Goal: Task Accomplishment & Management: Manage account settings

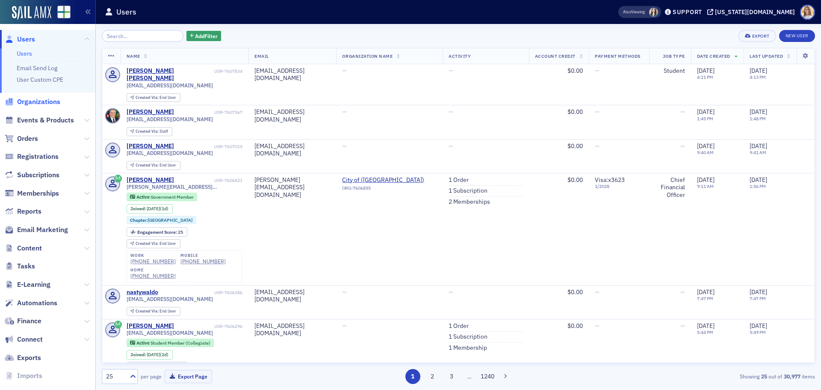
click at [47, 103] on span "Organizations" at bounding box center [38, 101] width 43 height 9
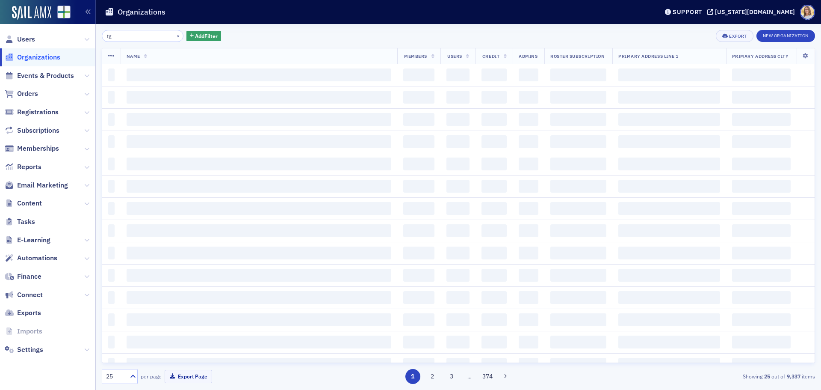
type input "t"
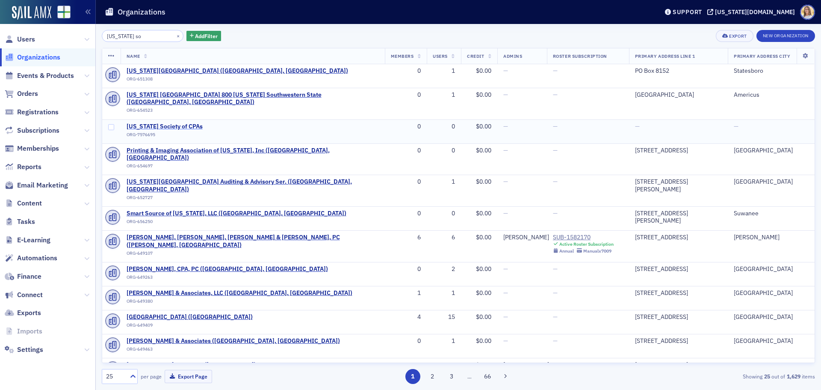
type input "[US_STATE] so"
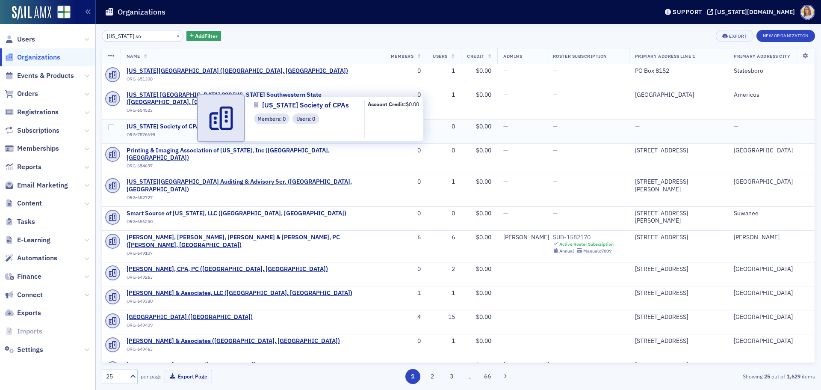
click at [188, 123] on span "[US_STATE] Society of CPAs" at bounding box center [166, 127] width 78 height 8
select select "US"
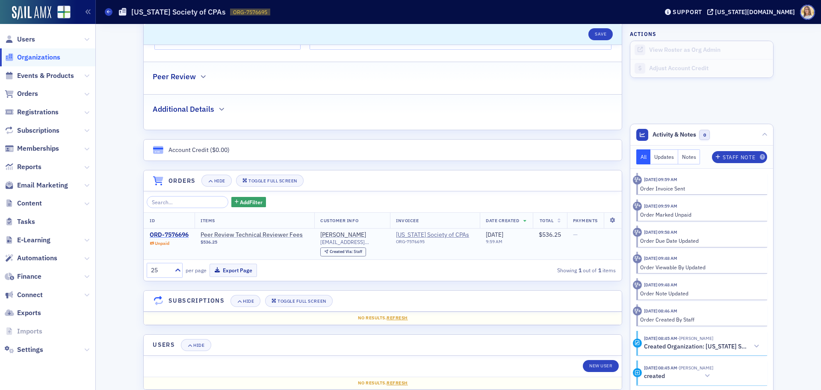
scroll to position [385, 0]
drag, startPoint x: 379, startPoint y: 240, endPoint x: 316, endPoint y: 242, distance: 63.8
click at [316, 242] on td "[PERSON_NAME] [EMAIL_ADDRESS][DOMAIN_NAME] Created Via : Staff" at bounding box center [352, 243] width 76 height 31
copy span "[EMAIL_ADDRESS][DOMAIN_NAME]"
click at [176, 233] on div "ORD-7576696" at bounding box center [169, 235] width 39 height 8
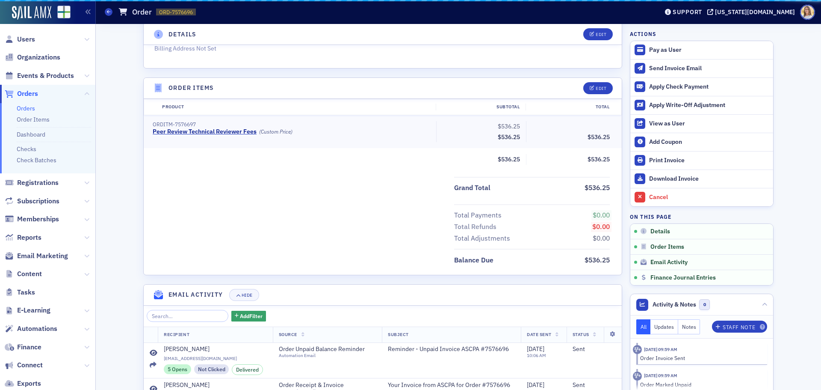
scroll to position [325, 0]
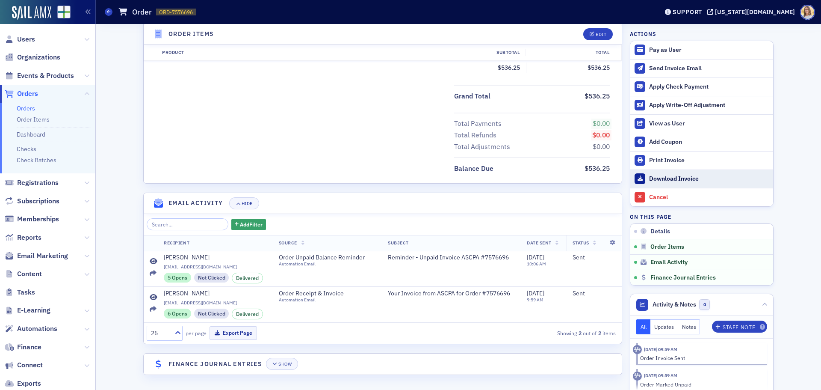
click at [684, 177] on div "Download Invoice" at bounding box center [709, 179] width 120 height 8
click at [23, 36] on span "Users" at bounding box center [26, 39] width 18 height 9
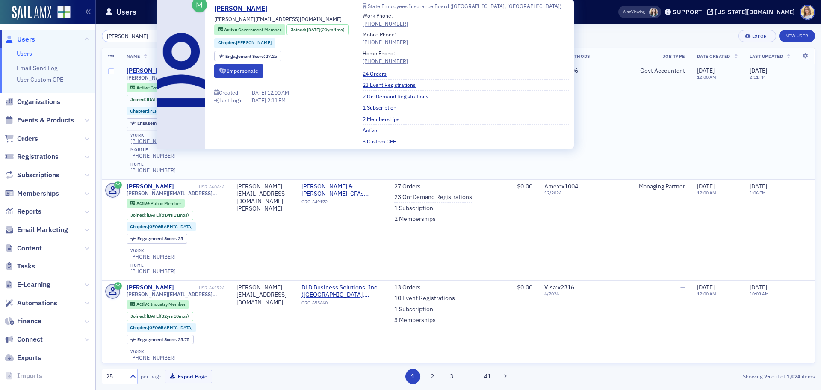
type input "[PERSON_NAME]"
click at [146, 72] on div "[PERSON_NAME]" at bounding box center [150, 71] width 47 height 8
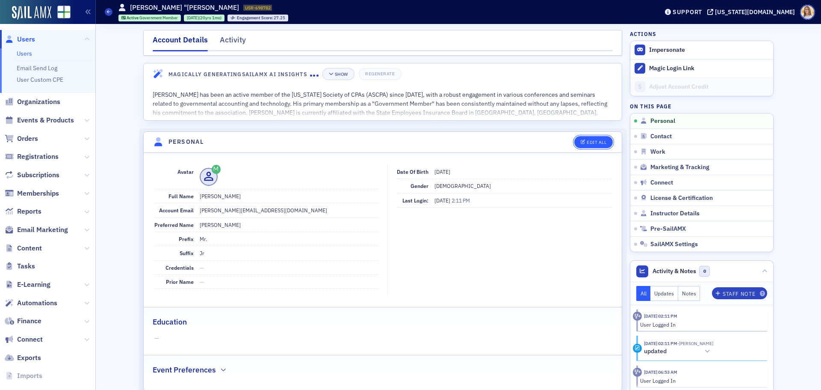
click at [595, 147] on button "Edit All" at bounding box center [594, 142] width 39 height 12
select select "US"
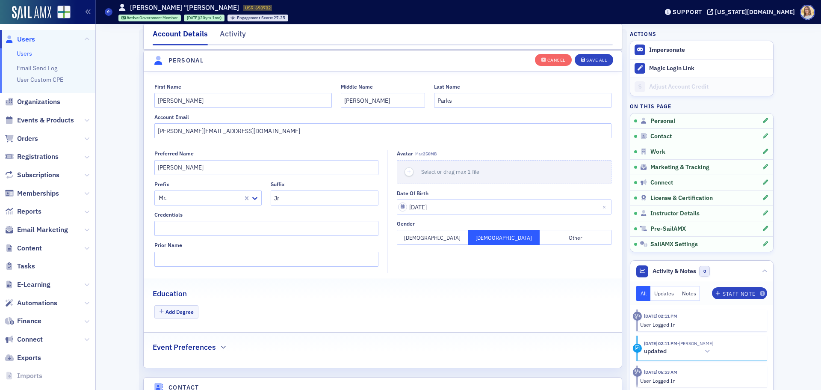
scroll to position [100, 0]
drag, startPoint x: 225, startPoint y: 131, endPoint x: 97, endPoint y: 129, distance: 128.4
paste input "[EMAIL_ADDRESS][DOMAIN_NAME]"
type input "[EMAIL_ADDRESS][DOMAIN_NAME]"
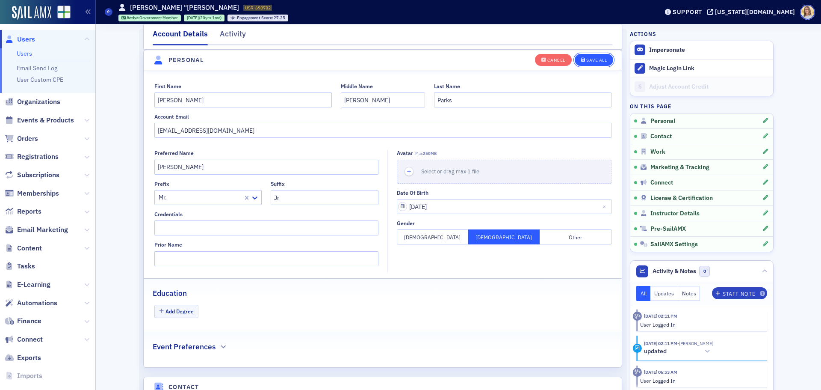
click at [596, 56] on button "Save All" at bounding box center [594, 59] width 39 height 12
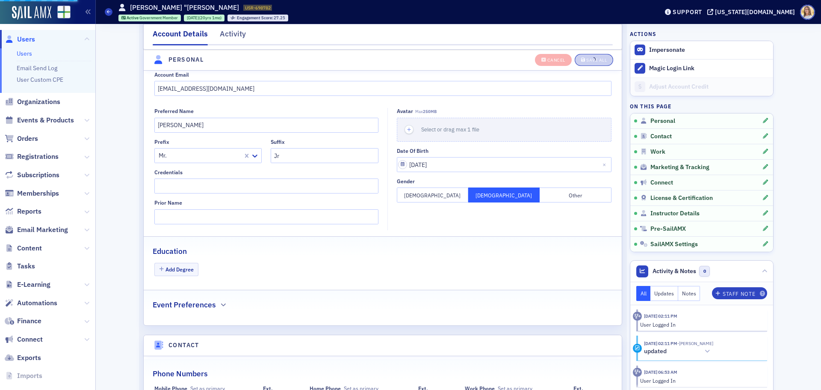
scroll to position [142, 0]
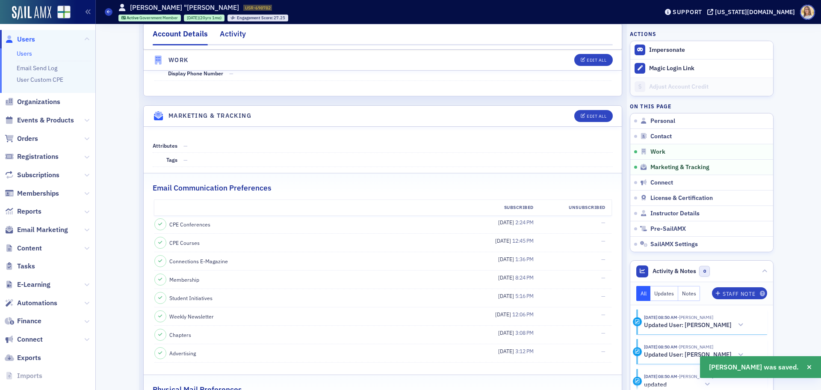
click at [220, 34] on div "Activity" at bounding box center [233, 36] width 26 height 16
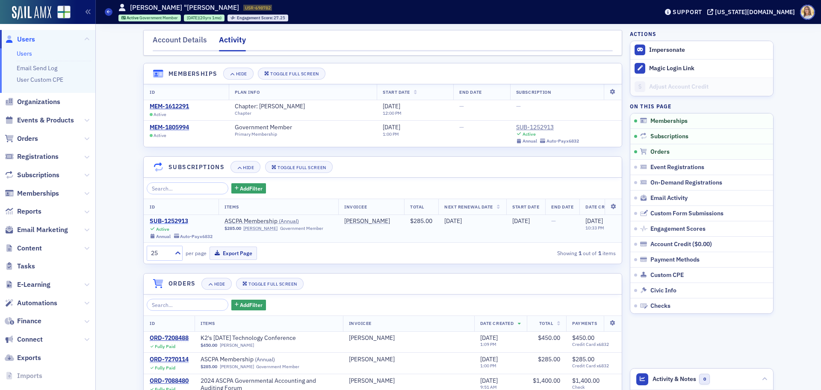
click at [182, 217] on div "SUB-1252913" at bounding box center [181, 221] width 63 height 8
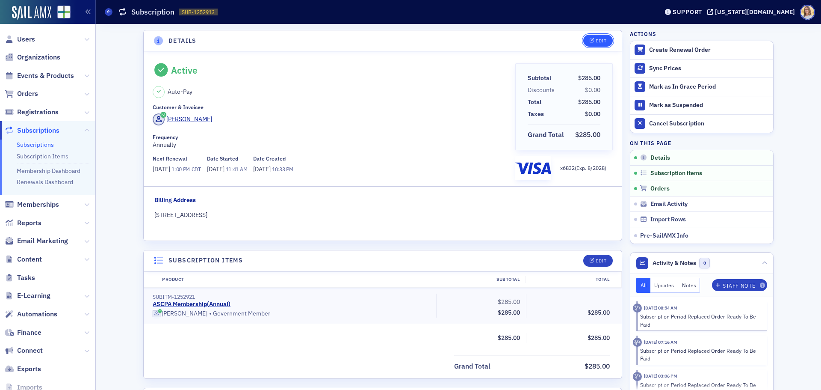
click at [590, 37] on button "Edit" at bounding box center [599, 41] width 30 height 12
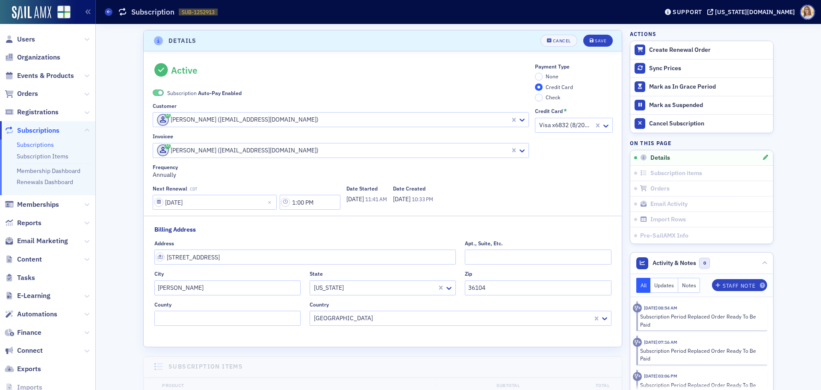
scroll to position [2, 0]
click at [158, 92] on span at bounding box center [160, 91] width 5 height 5
click at [537, 74] on input "None" at bounding box center [539, 75] width 8 height 8
click at [600, 37] on div "Save" at bounding box center [601, 39] width 12 height 5
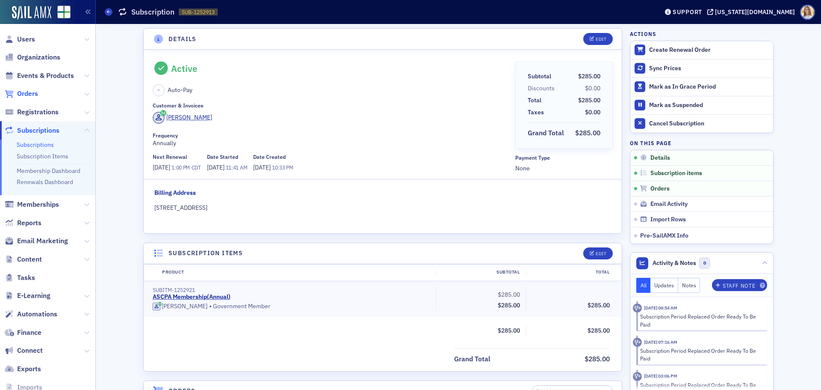
click at [31, 93] on span "Orders" at bounding box center [27, 93] width 21 height 9
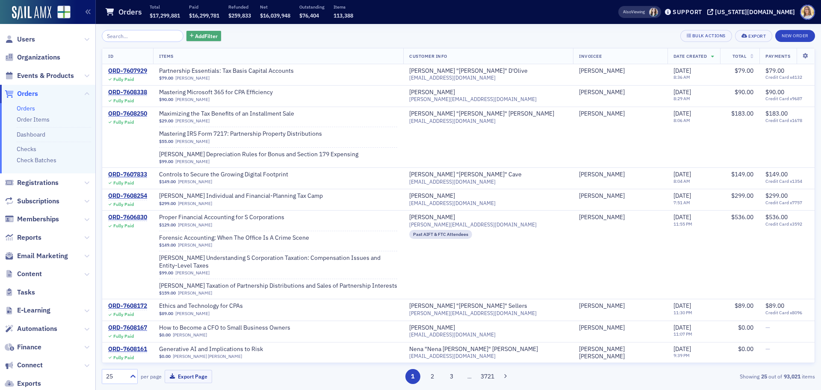
click at [200, 36] on span "Add Filter" at bounding box center [206, 36] width 23 height 8
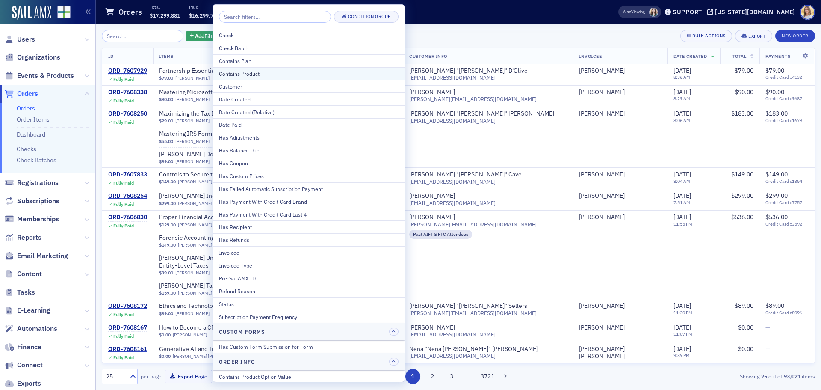
click at [267, 74] on div "Contains Product" at bounding box center [309, 74] width 180 height 8
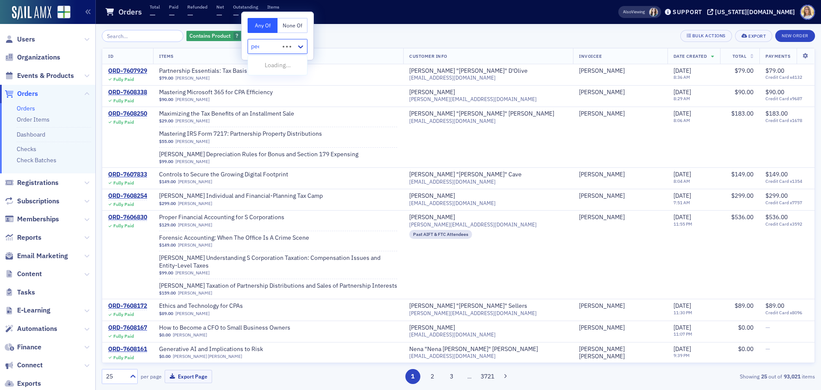
type input "peer"
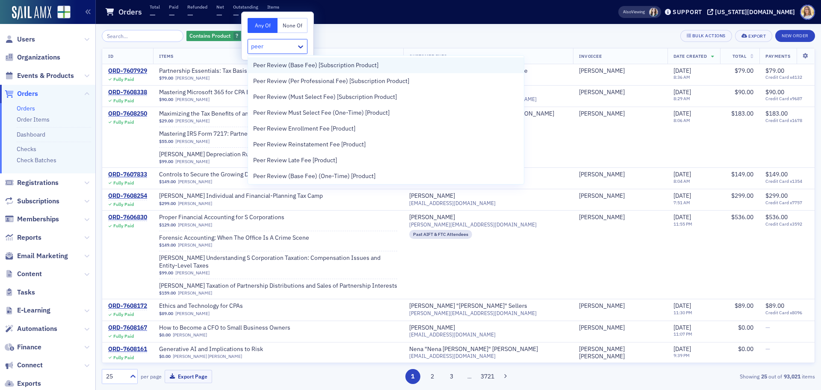
click at [274, 69] on span "Peer Review (Base Fee) [Subscription Product]" at bounding box center [315, 65] width 125 height 9
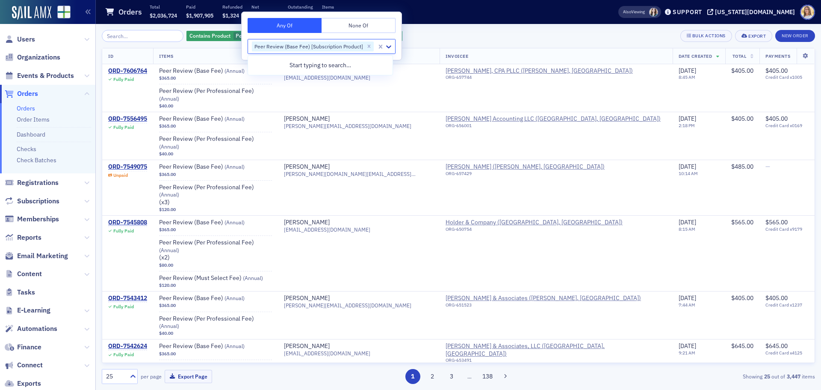
click at [464, 41] on div "Contains Product Peer Review (Base Fee) [Subscription Product] Add Filter Bulk …" at bounding box center [459, 36] width 714 height 12
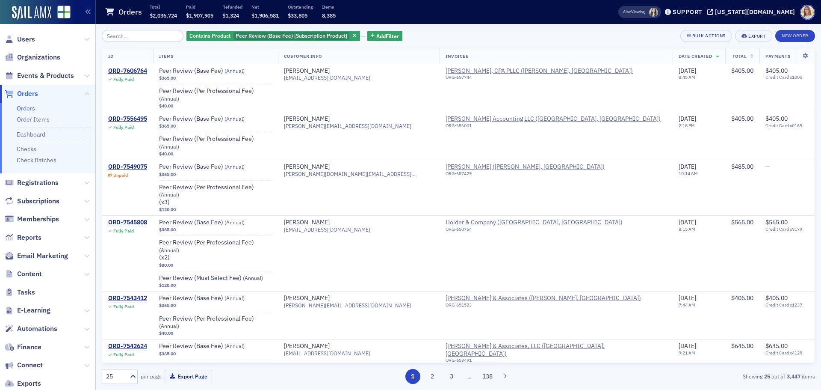
click at [400, 37] on div "Contains Product Peer Review (Base Fee) [Subscription Product] Add Filter Bulk …" at bounding box center [459, 36] width 714 height 12
click at [385, 38] on span "Add Filter" at bounding box center [387, 36] width 23 height 8
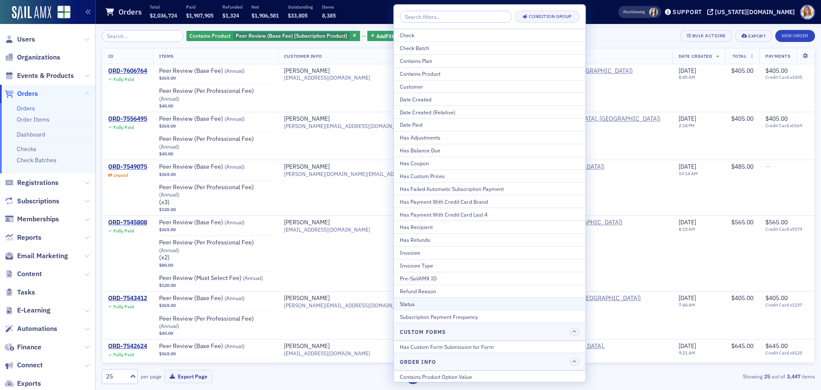
click at [415, 303] on div "Status" at bounding box center [490, 304] width 180 height 8
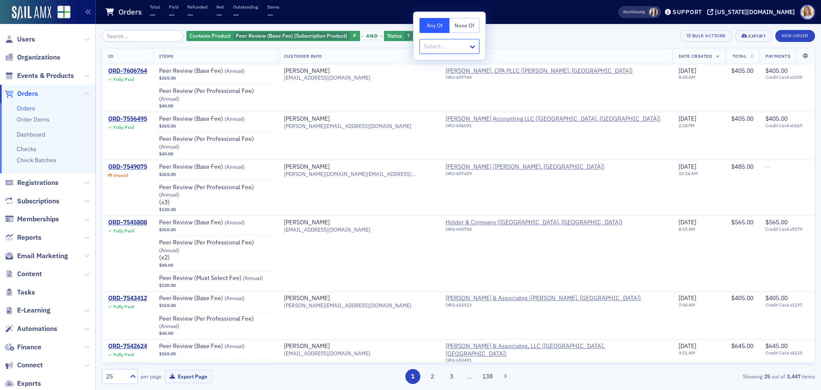
click at [453, 41] on div "Select..." at bounding box center [444, 46] width 48 height 12
click at [448, 174] on div "Unpaid" at bounding box center [449, 174] width 49 height 9
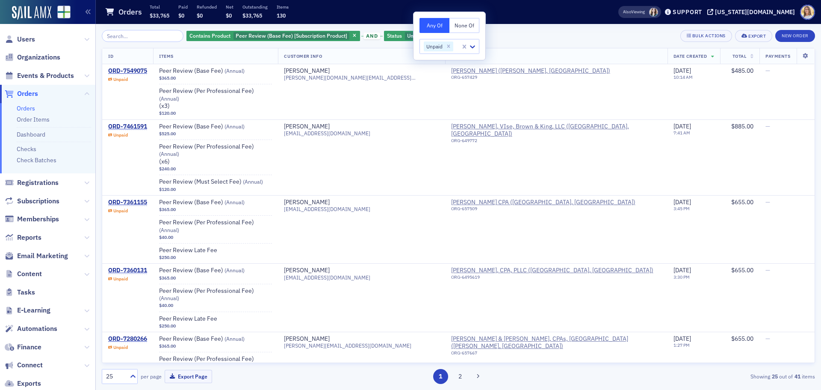
click at [569, 33] on div "Contains Product Peer Review (Base Fee) [Subscription Product] and Status Unpai…" at bounding box center [459, 36] width 714 height 12
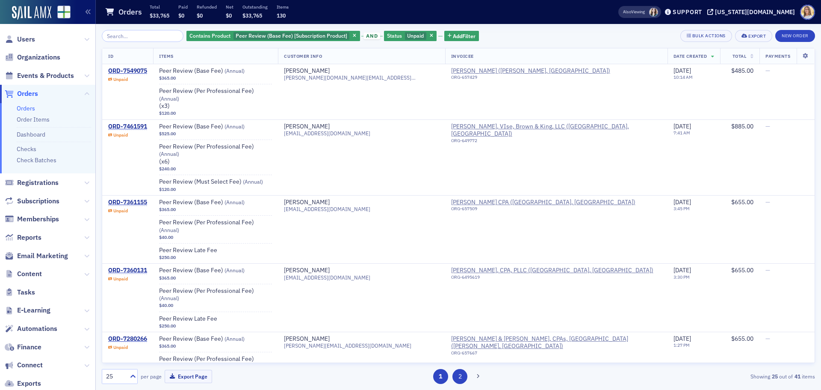
click at [461, 375] on button "2" at bounding box center [460, 376] width 15 height 15
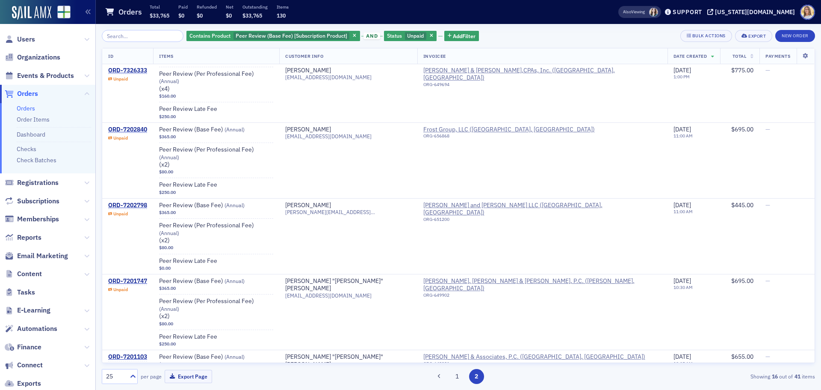
scroll to position [838, 0]
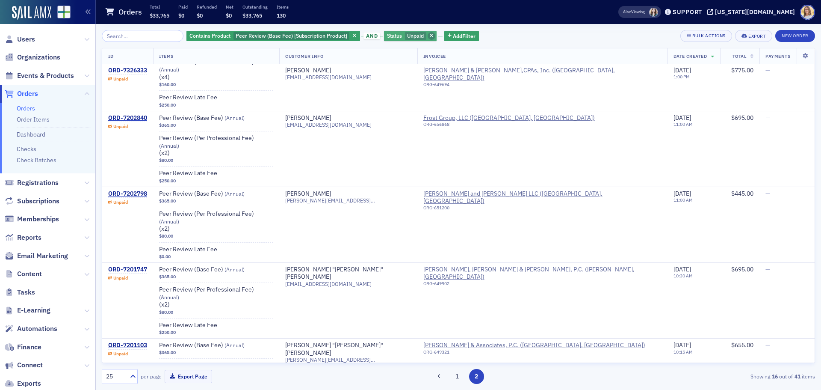
click at [428, 36] on span "button" at bounding box center [432, 36] width 8 height 8
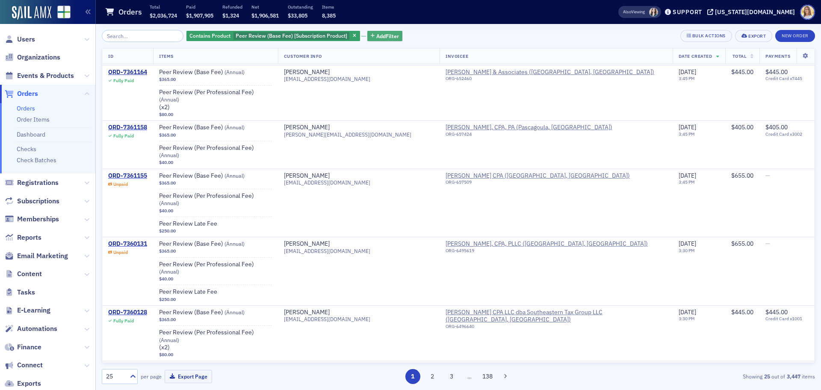
click at [376, 34] on span "Add Filter" at bounding box center [387, 36] width 23 height 8
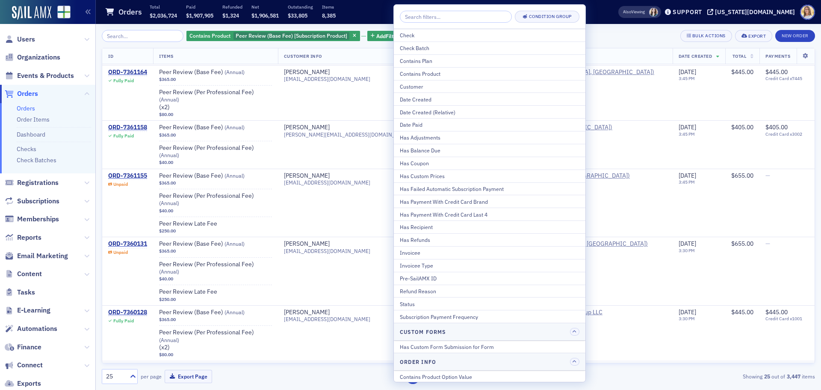
click at [592, 11] on div "Orders Total $2,036,724 Paid $1,907,905 Refunded $1,324 Net $1,906,581 Outstand…" at bounding box center [348, 12] width 487 height 23
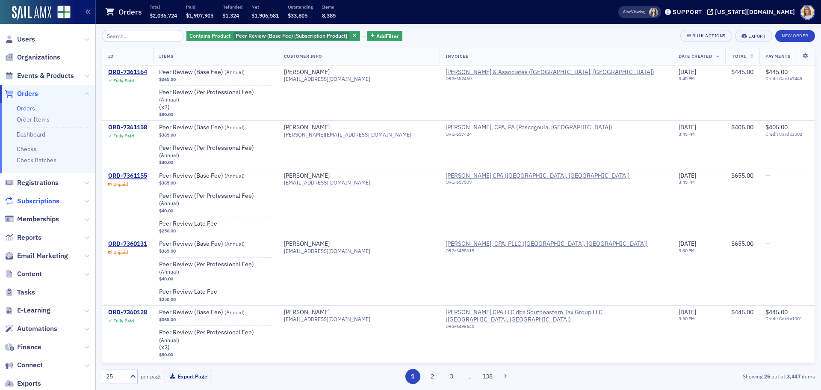
click at [37, 200] on span "Subscriptions" at bounding box center [38, 200] width 42 height 9
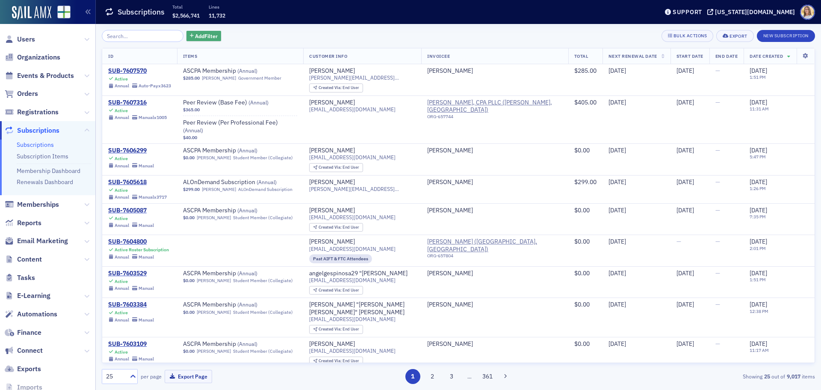
click at [195, 35] on span "Add Filter" at bounding box center [206, 36] width 23 height 8
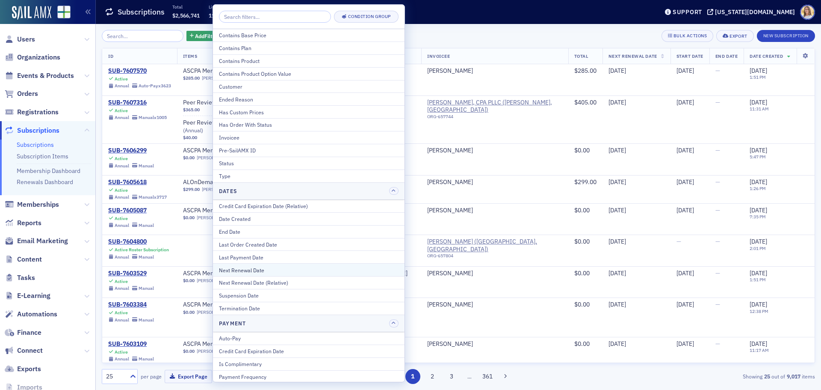
click at [317, 273] on div "Next Renewal Date" at bounding box center [309, 270] width 180 height 8
select select "8"
select select "2025"
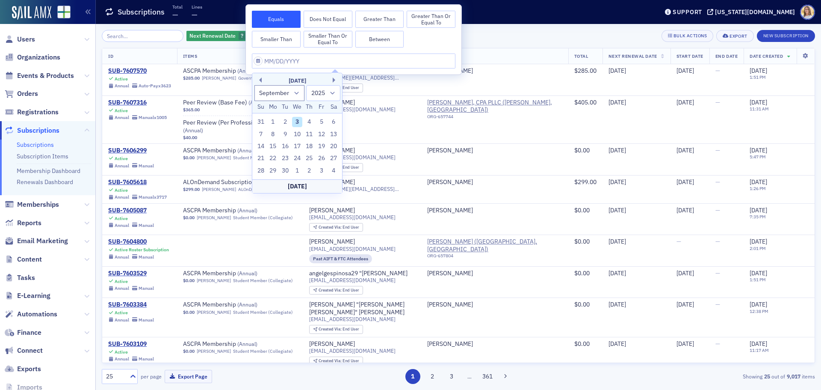
click at [397, 20] on button "Greater Than" at bounding box center [380, 19] width 49 height 17
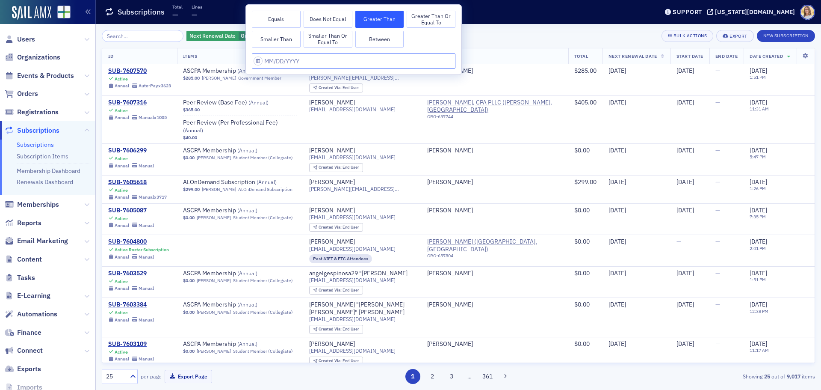
select select "8"
select select "2025"
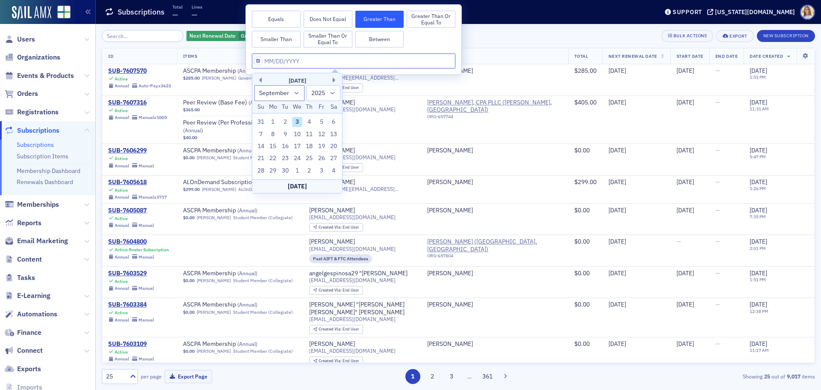
click at [287, 58] on input "text" at bounding box center [354, 60] width 204 height 15
click at [333, 81] on button "Next Month" at bounding box center [335, 79] width 5 height 5
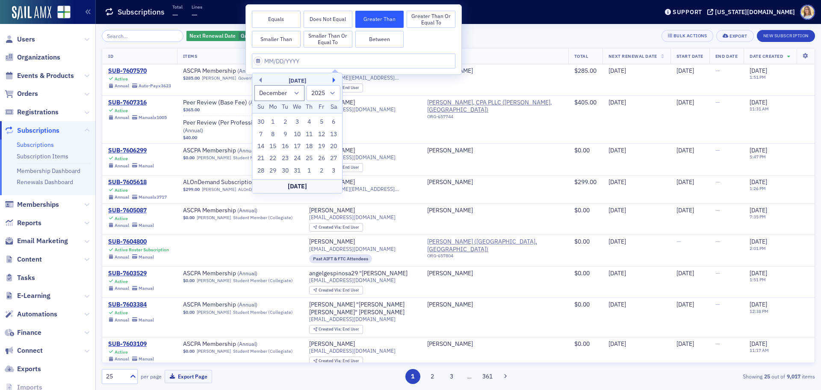
select select "0"
select select "2026"
click at [333, 81] on button "Next Month" at bounding box center [335, 79] width 5 height 5
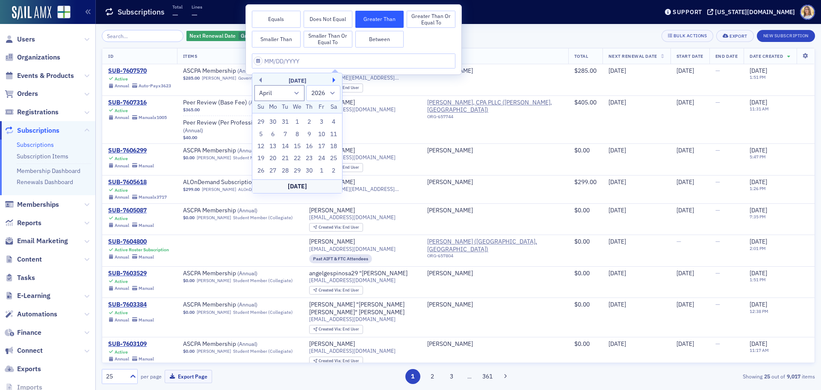
click at [333, 81] on button "Next Month" at bounding box center [335, 79] width 5 height 5
select select "4"
click at [336, 124] on div "2" at bounding box center [334, 122] width 10 height 10
type input "[DATE]"
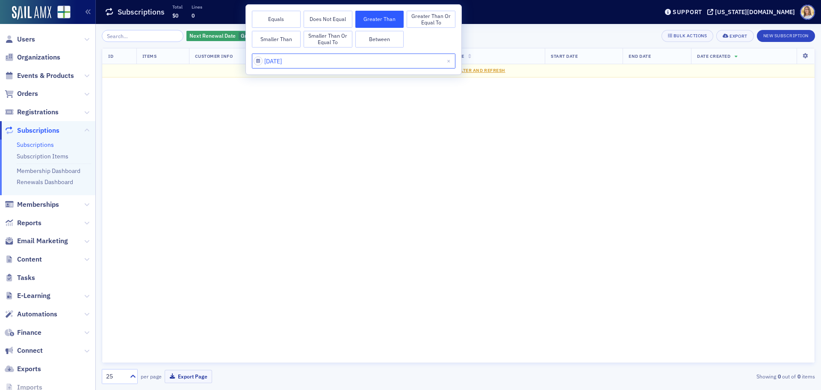
click at [274, 65] on input "[DATE]" at bounding box center [354, 60] width 204 height 15
select select "4"
select select "2026"
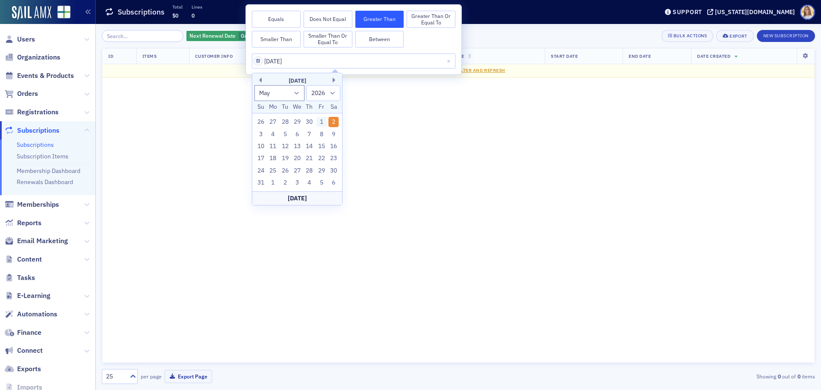
click at [320, 121] on div "1" at bounding box center [322, 122] width 10 height 10
type input "[DATE]"
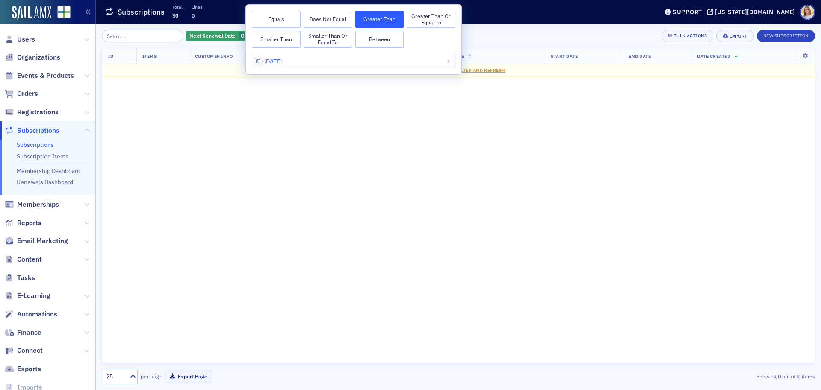
select select "4"
select select "2026"
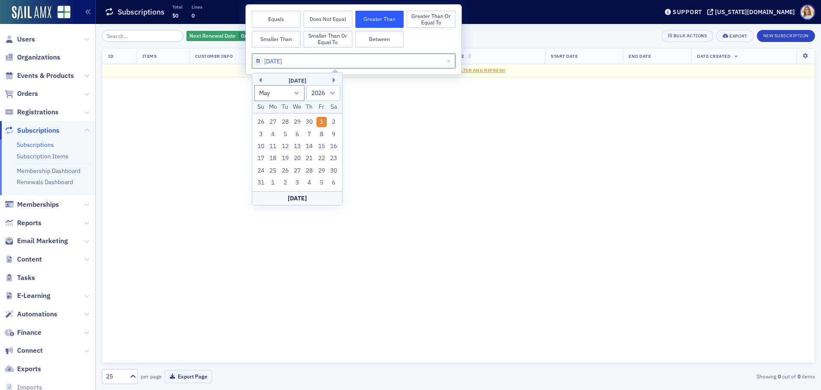
click at [305, 64] on input "[DATE]" at bounding box center [354, 60] width 204 height 15
click at [261, 79] on button "Previous Month" at bounding box center [259, 79] width 5 height 5
select select "3"
click at [308, 170] on div "30" at bounding box center [310, 171] width 10 height 10
type input "[DATE]"
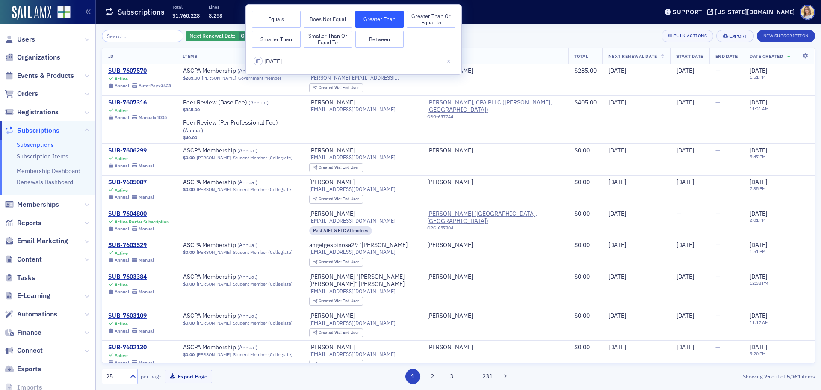
click at [511, 10] on div "Subscriptions Total $1,760,228 Lines 8,258" at bounding box center [375, 12] width 541 height 23
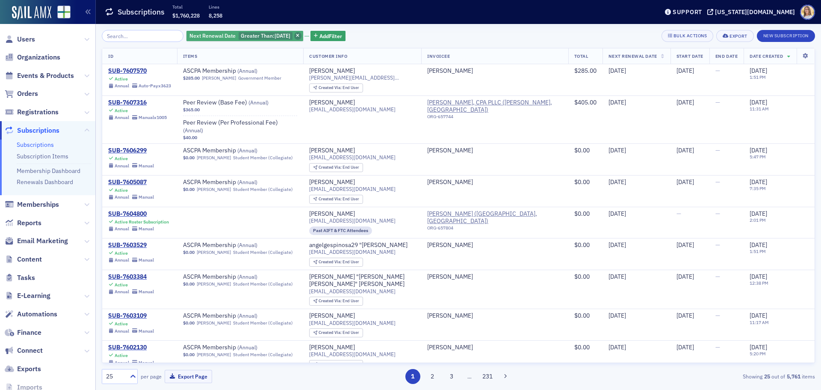
click at [299, 37] on icon "button" at bounding box center [297, 36] width 3 height 5
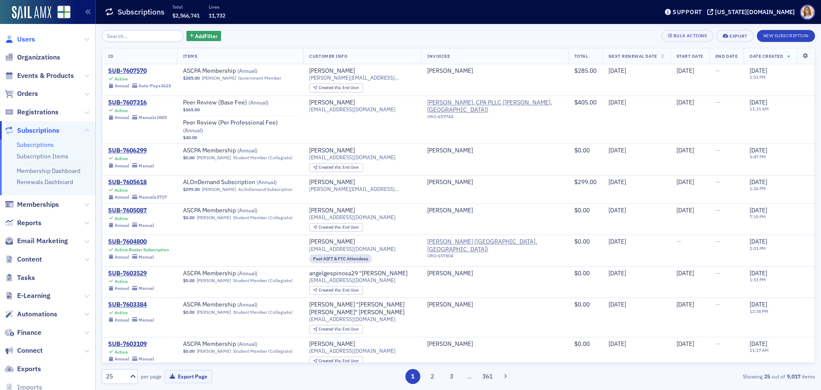
click at [21, 38] on span "Users" at bounding box center [26, 39] width 18 height 9
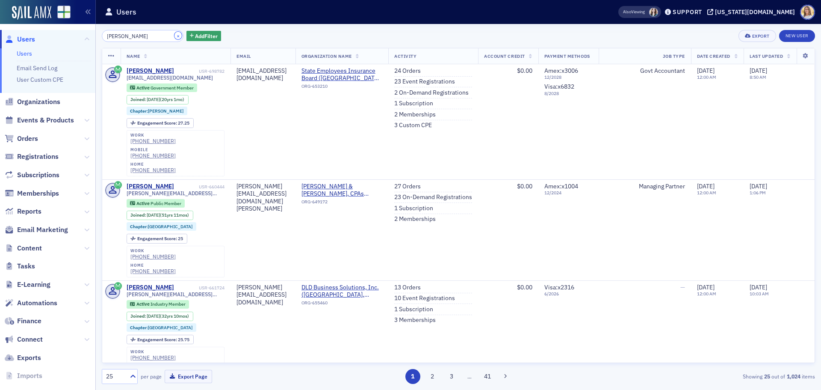
click at [175, 37] on button "×" at bounding box center [179, 36] width 8 height 8
